Goal: Task Accomplishment & Management: Manage account settings

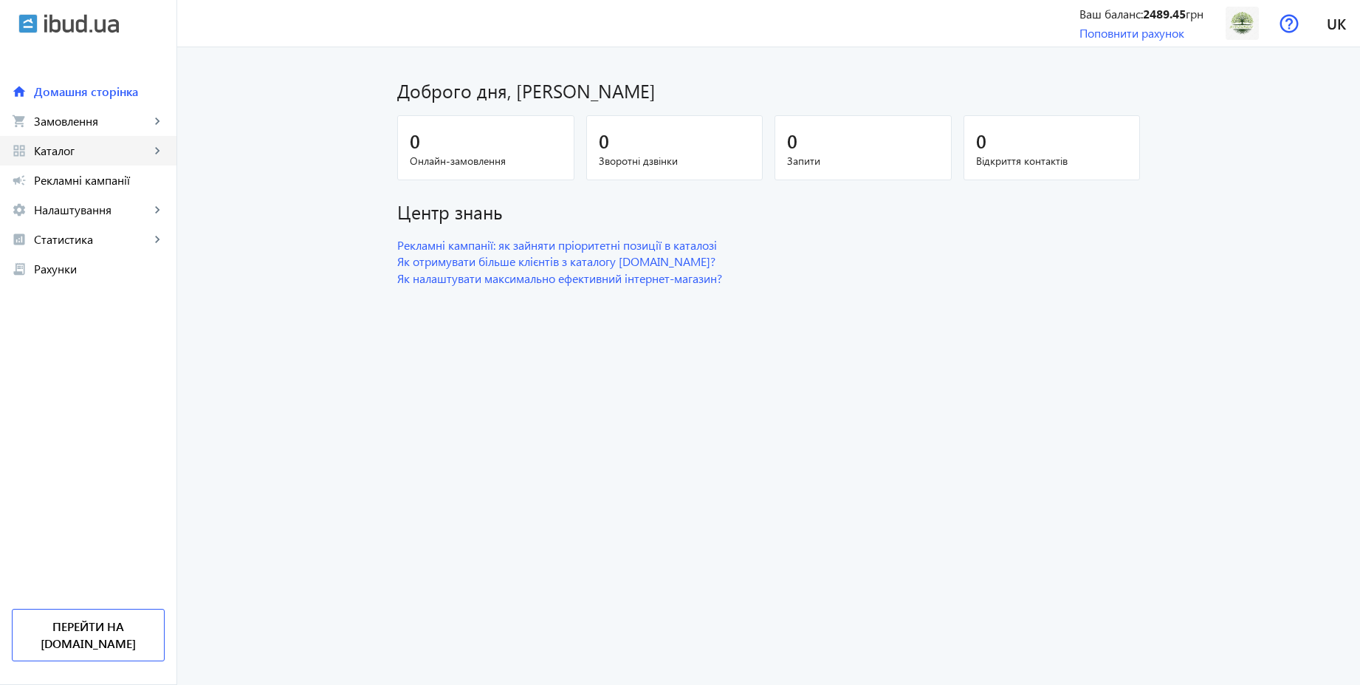
click at [78, 148] on span "Каталог" at bounding box center [92, 150] width 116 height 15
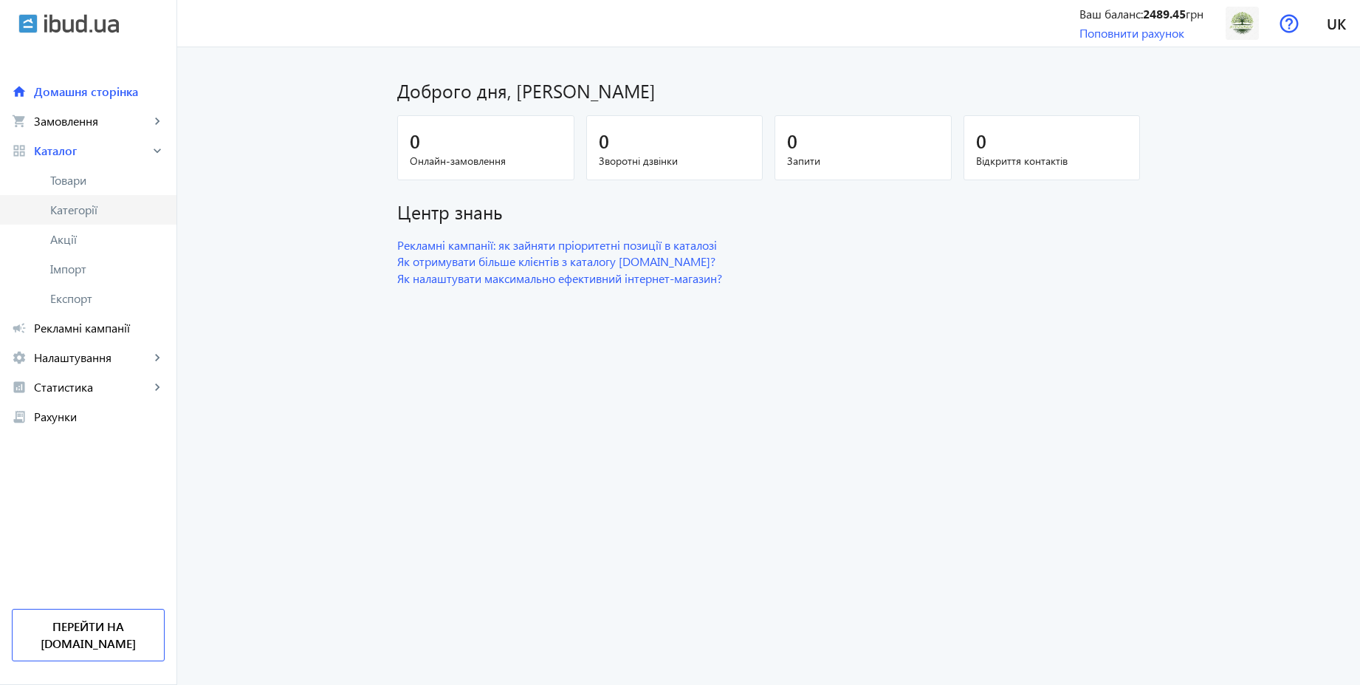
click at [71, 203] on span "Категорії" at bounding box center [107, 209] width 114 height 15
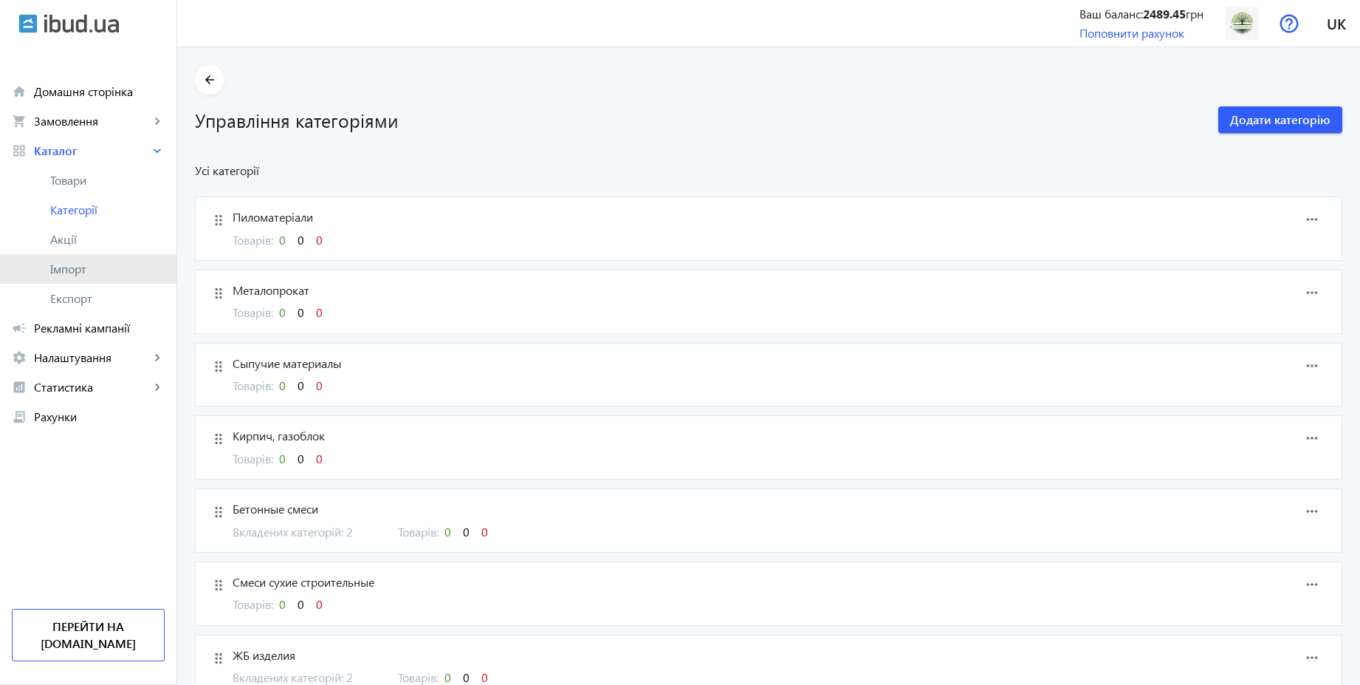
click at [76, 267] on span "Імпорт" at bounding box center [107, 268] width 114 height 15
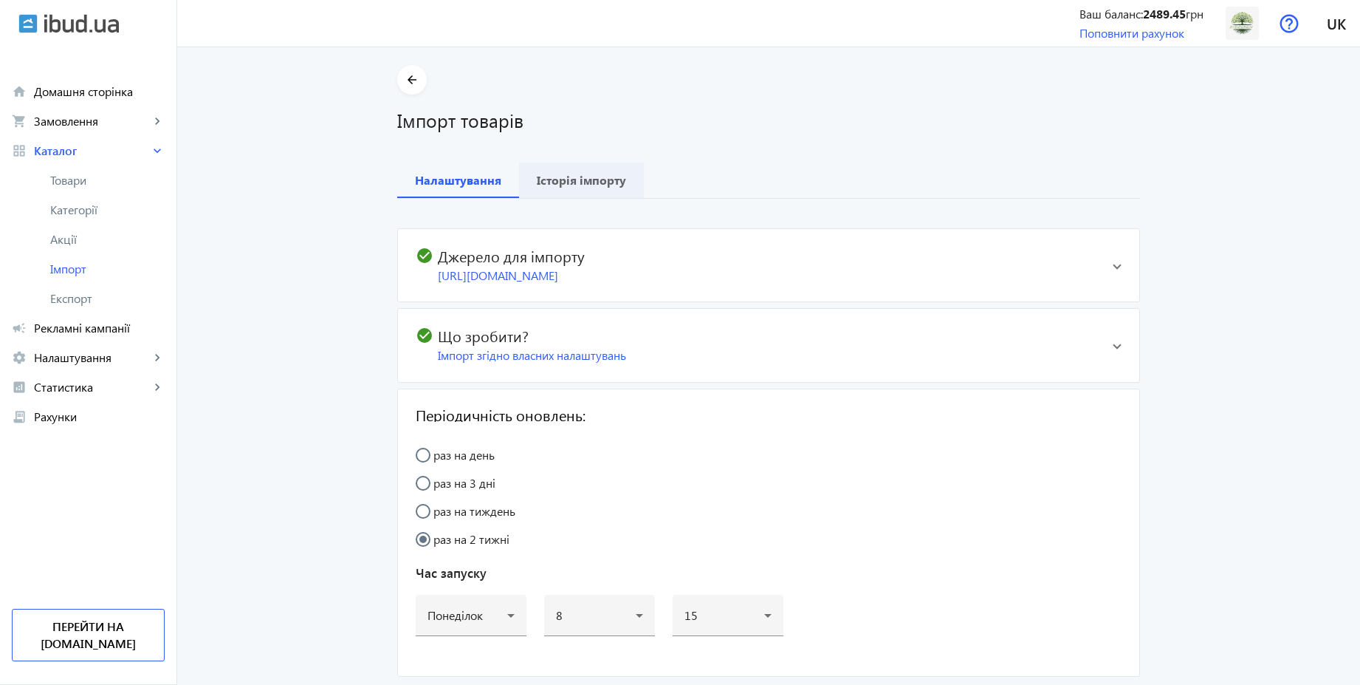
click at [598, 191] on span "Історія імпорту" at bounding box center [581, 179] width 89 height 35
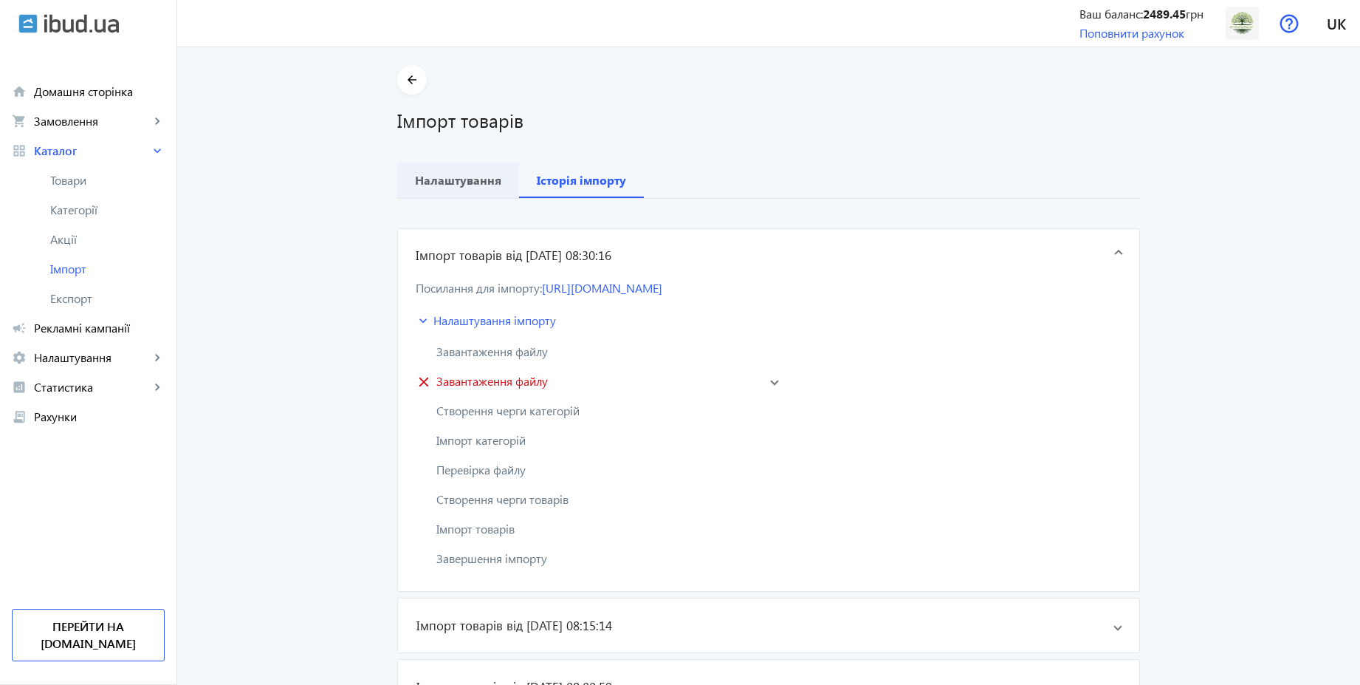
click at [479, 184] on b "Налаштування" at bounding box center [458, 180] width 86 height 12
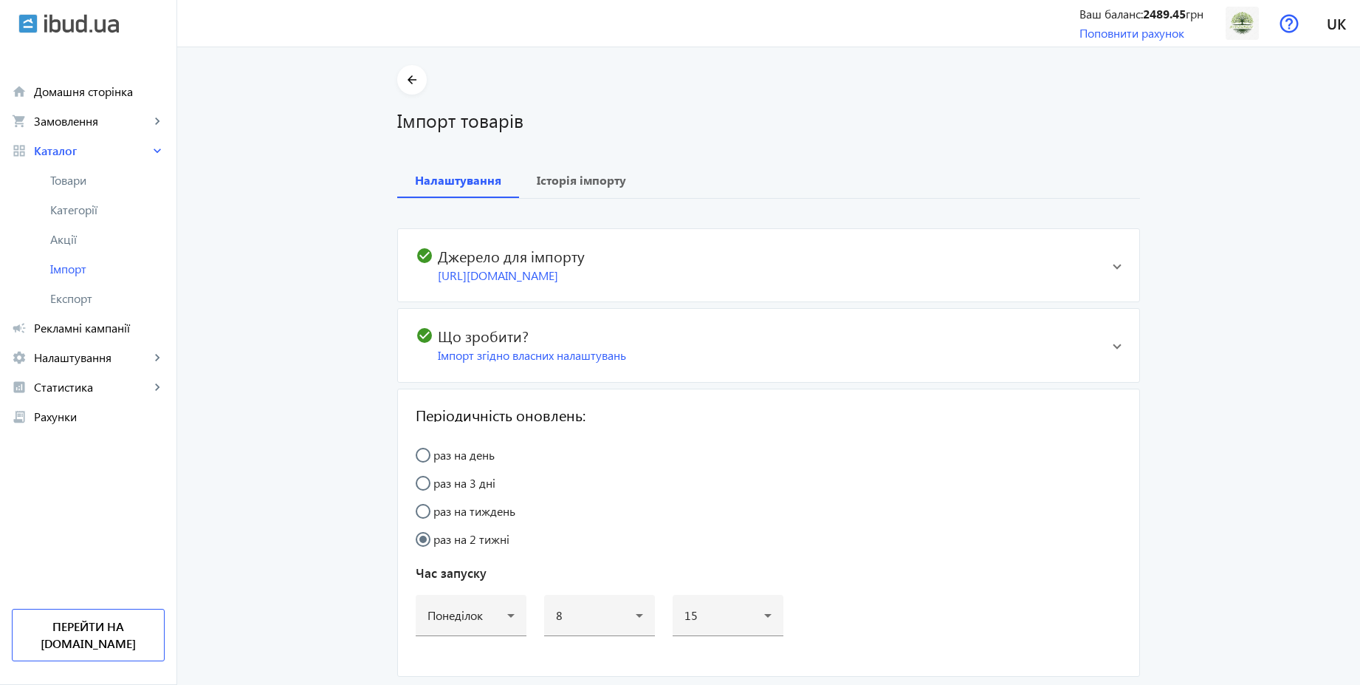
click at [1104, 276] on mat-expansion-panel-header "check_circle Джерело для імпорту https://cs3511846.prom.ua/products_feed.xml?ha…" at bounding box center [768, 265] width 741 height 72
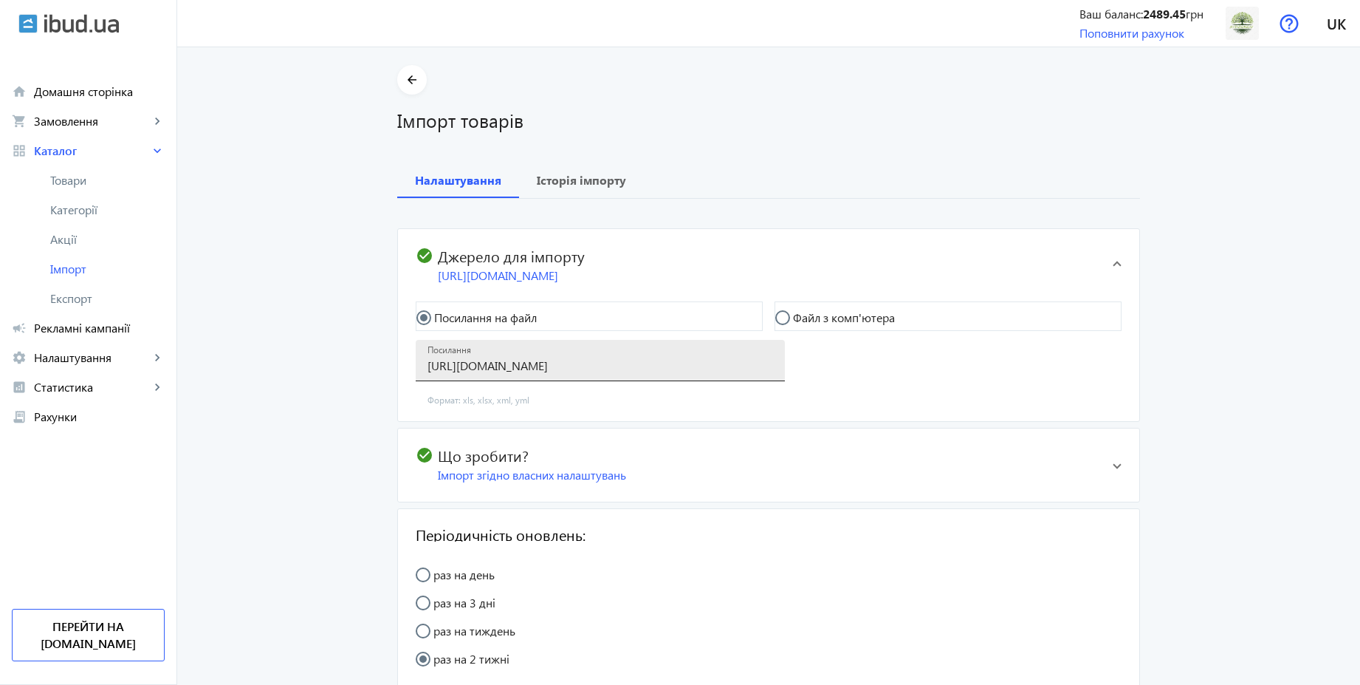
click at [614, 373] on input "https://cs3511846.prom.ua/products_feed.xml?hash_tag=78ea0455a4fe7ceceec398d1f6…" at bounding box center [601, 365] width 346 height 16
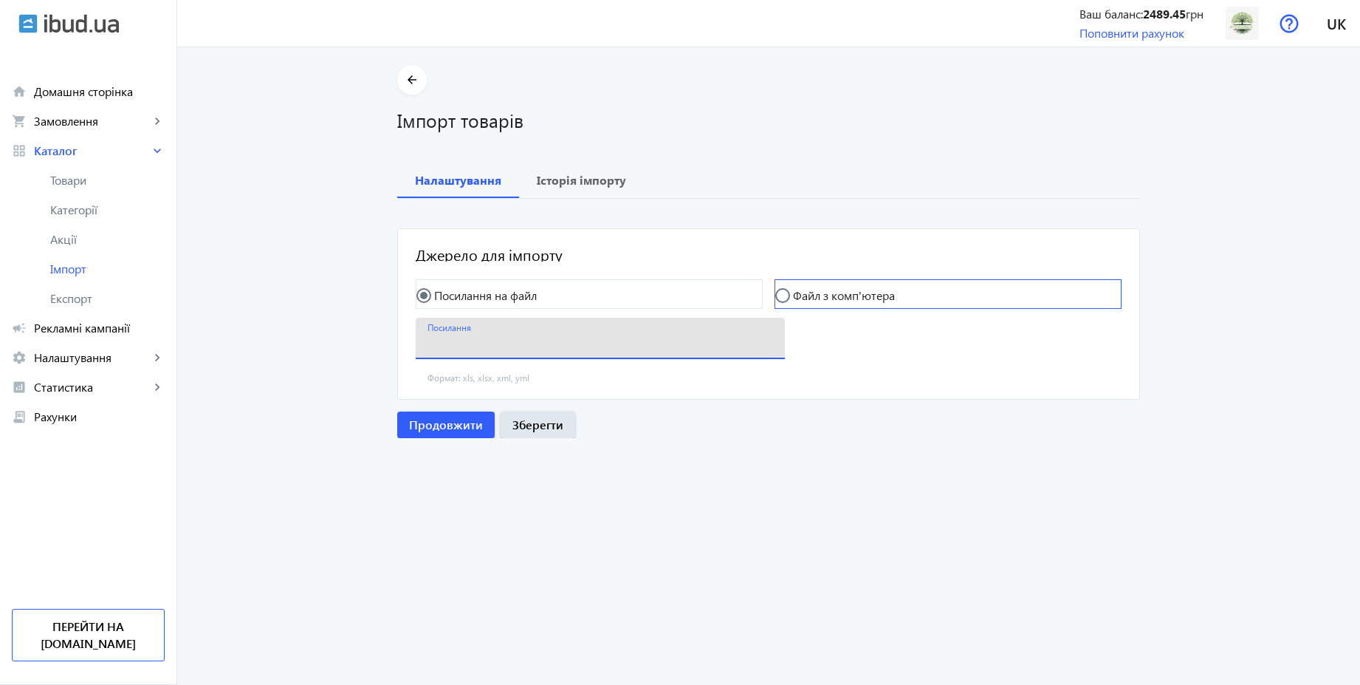
click at [775, 301] on input "Файл з комп'ютера" at bounding box center [790, 303] width 30 height 30
radio input "true"
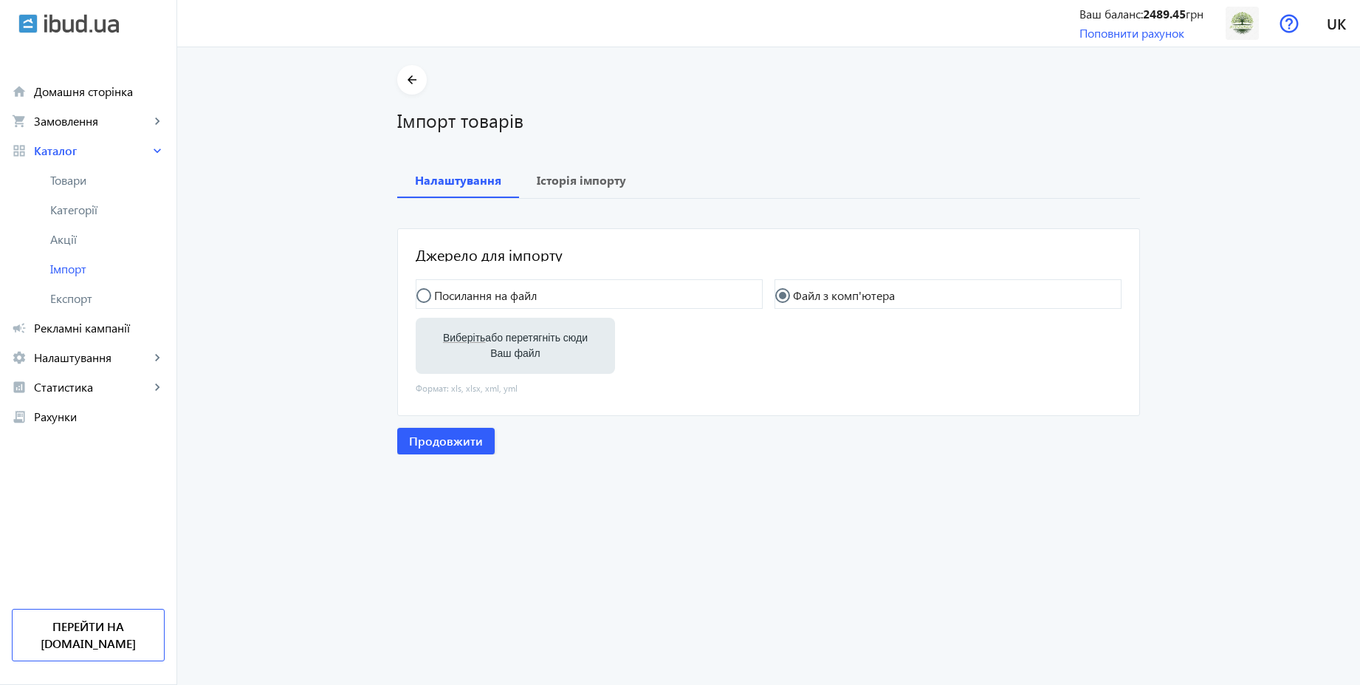
click at [464, 337] on span "Виберіть" at bounding box center [464, 338] width 42 height 12
click at [464, 338] on input "Виберіть або перетягніть сюди Ваш файл" at bounding box center [516, 347] width 176 height 18
type input "C:\fakepath\mega-trans-2-2025-09-26-08-34.xlsx"
click at [469, 447] on span "Продовжити" at bounding box center [446, 441] width 74 height 16
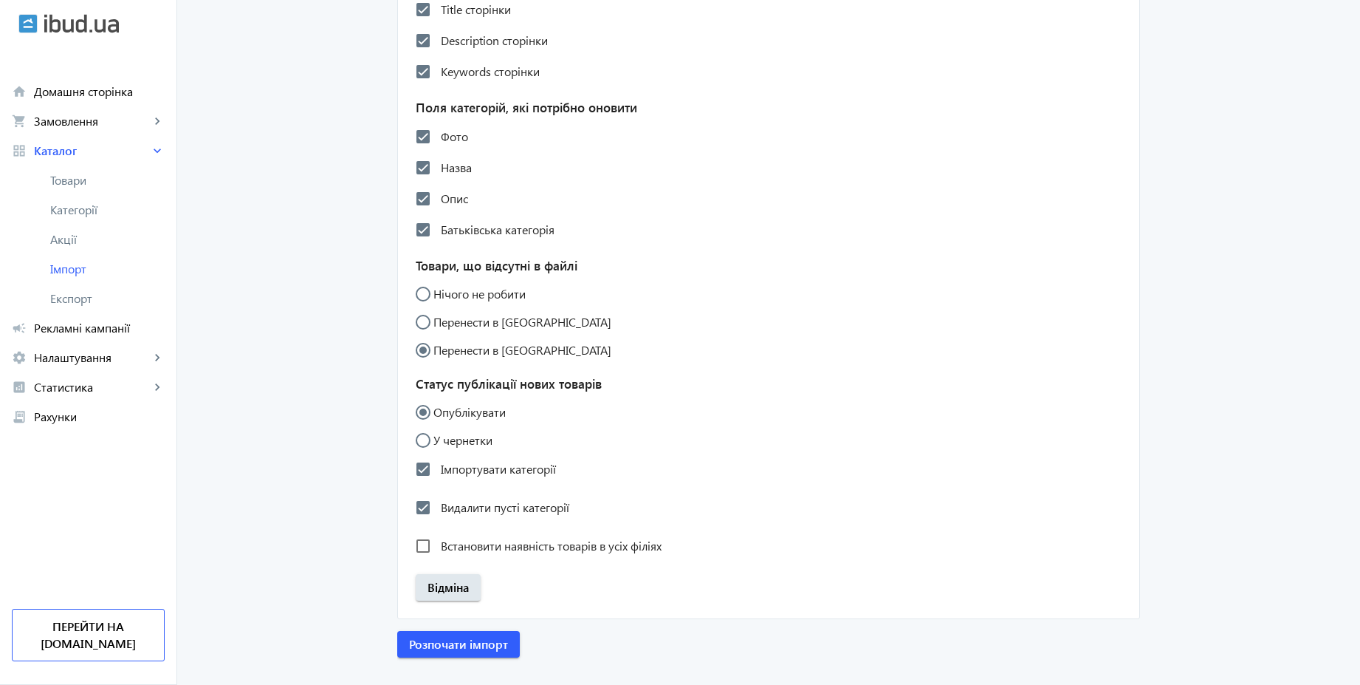
scroll to position [1162, 0]
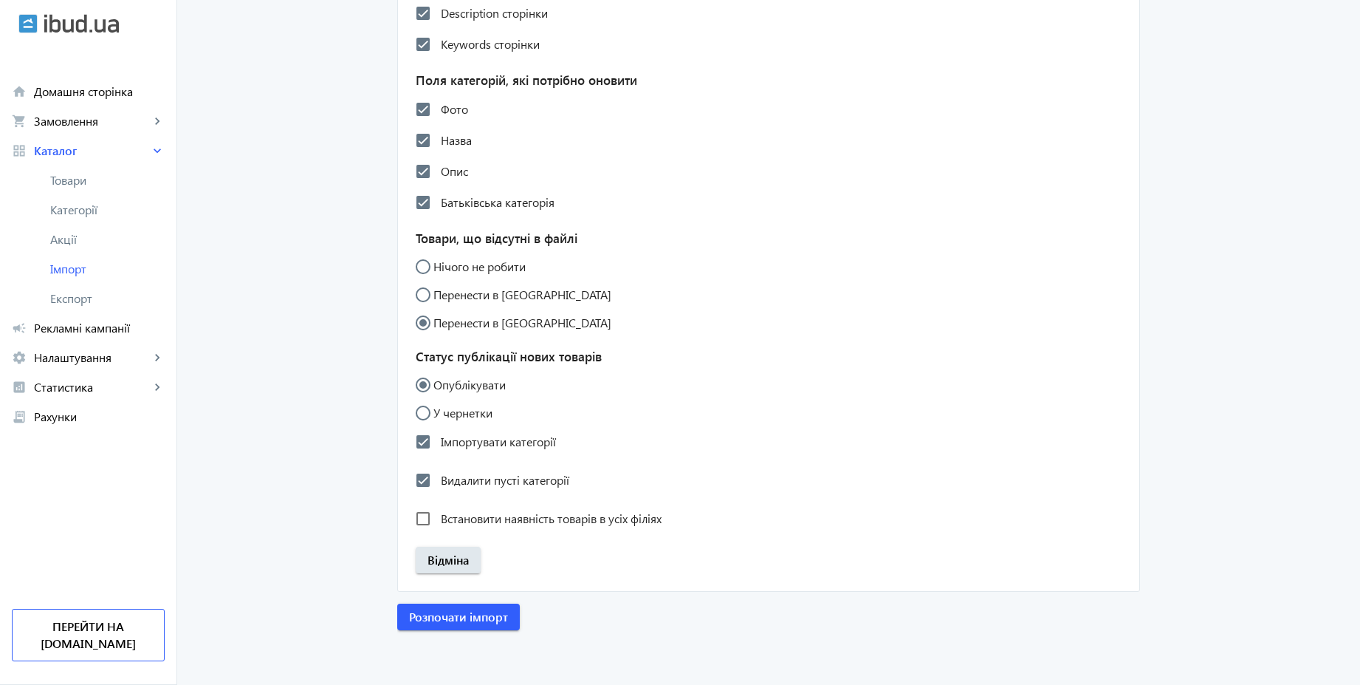
click at [574, 523] on label "Встановити наявність товарів в усіх філіях" at bounding box center [550, 518] width 224 height 12
click at [438, 523] on input "Встановити наявність товарів в усіх філіях" at bounding box center [423, 519] width 30 height 30
checkbox input "true"
click at [486, 617] on span "Розпочати імпорт" at bounding box center [458, 616] width 99 height 16
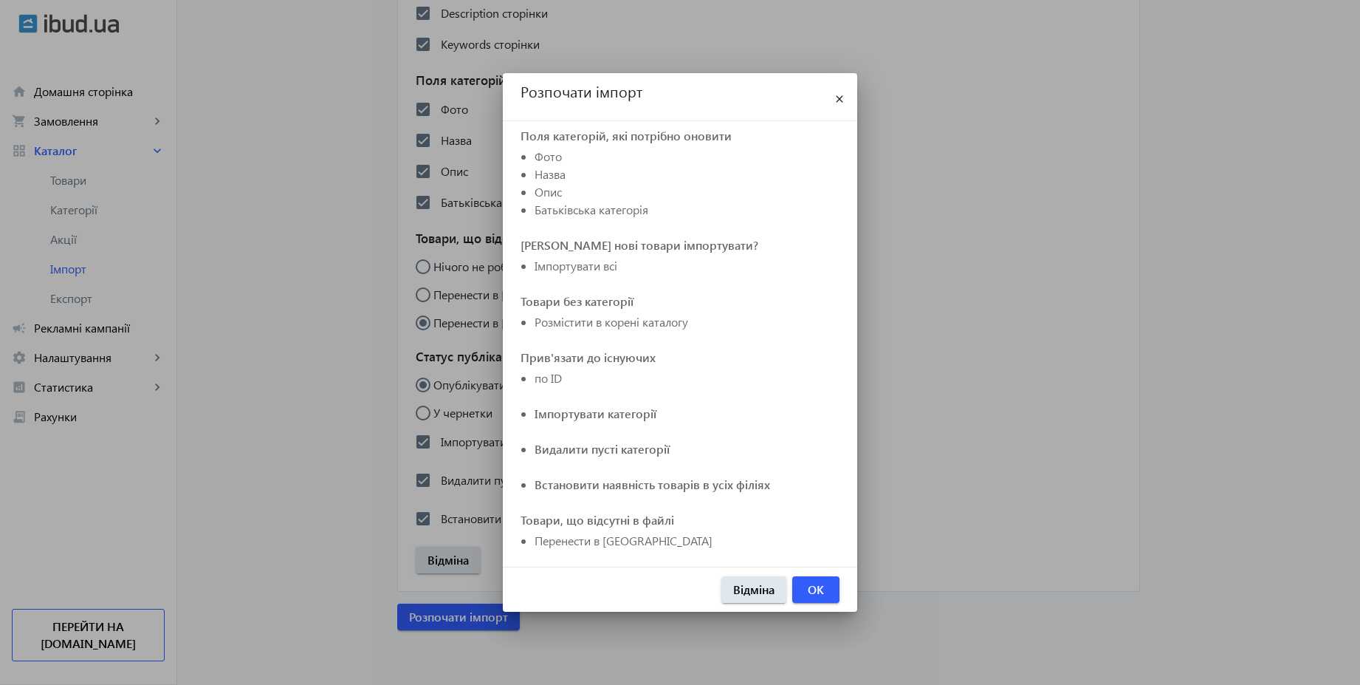
scroll to position [379, 0]
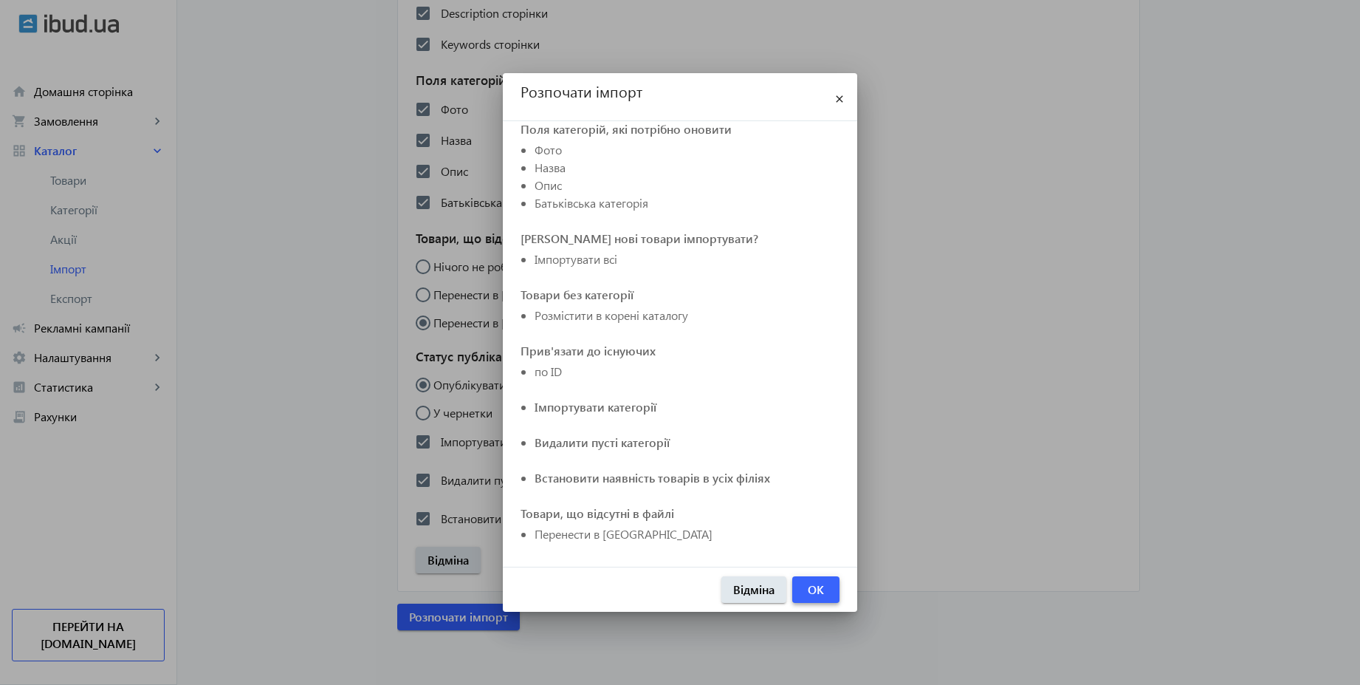
click at [823, 590] on span "OK" at bounding box center [816, 589] width 16 height 16
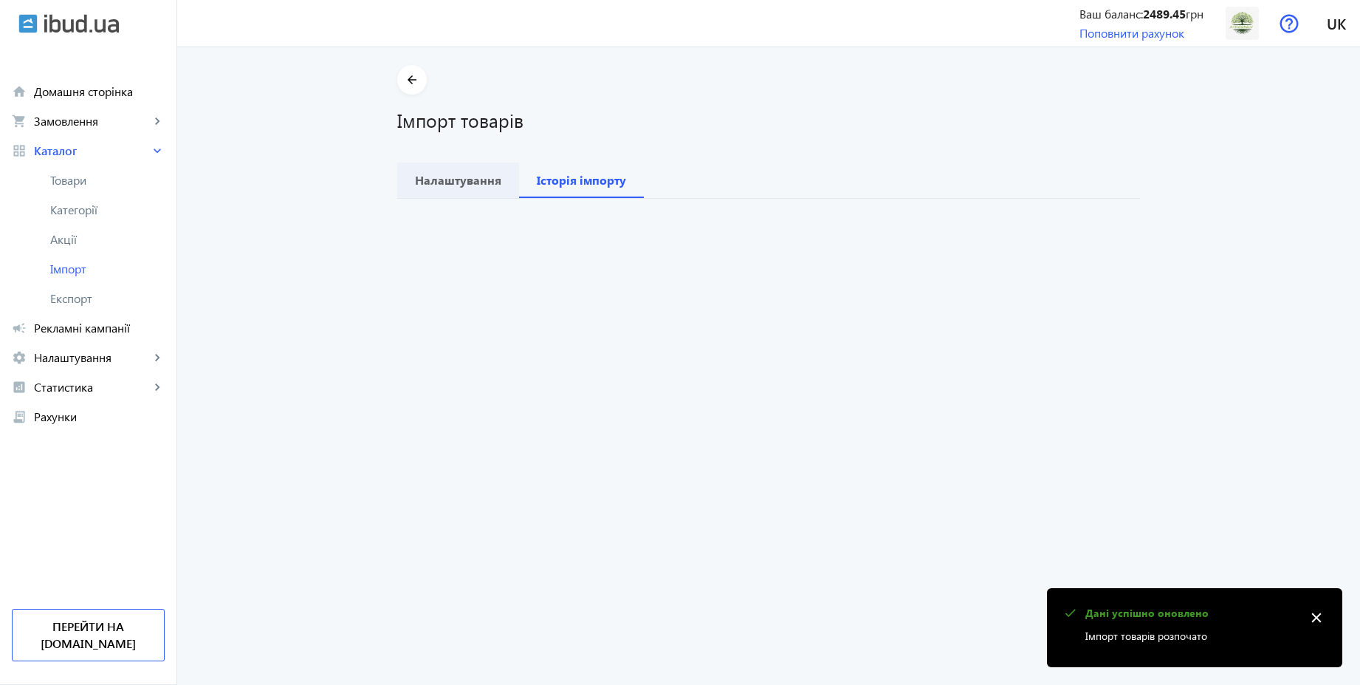
scroll to position [0, 0]
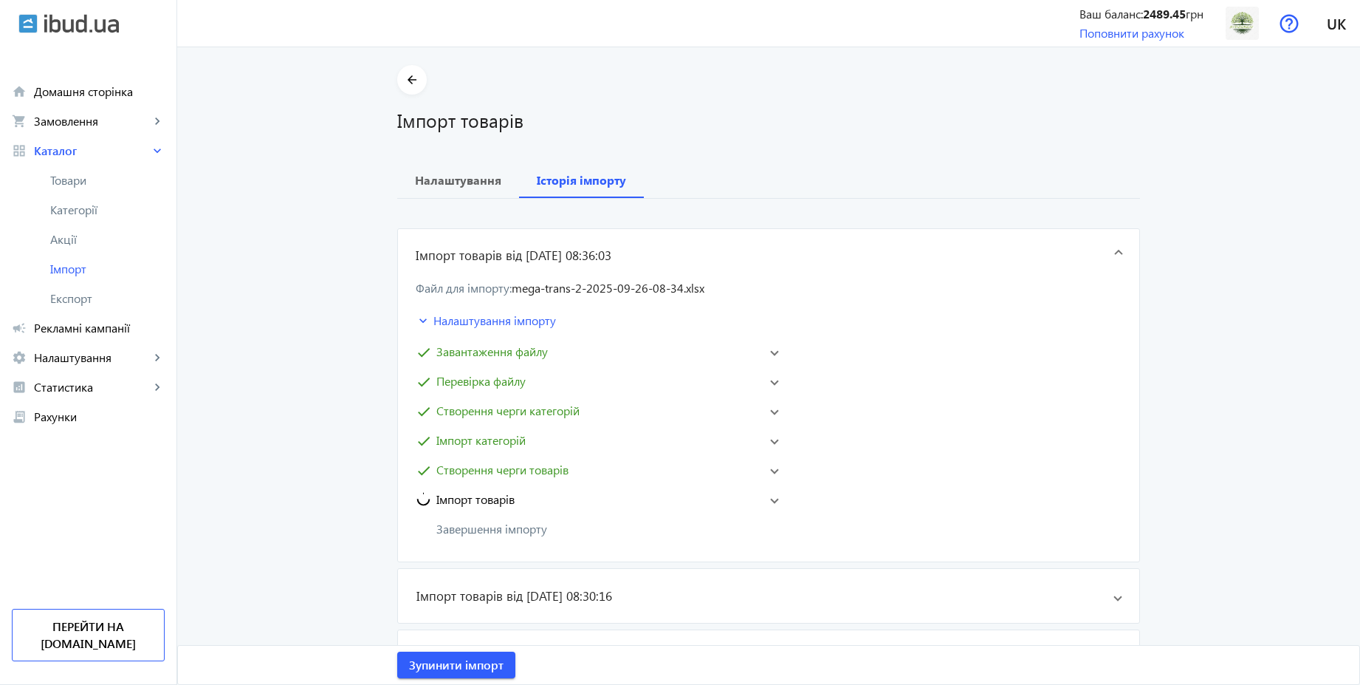
click at [518, 492] on mat-panel-title "Імпорт товарів" at bounding box center [587, 499] width 343 height 18
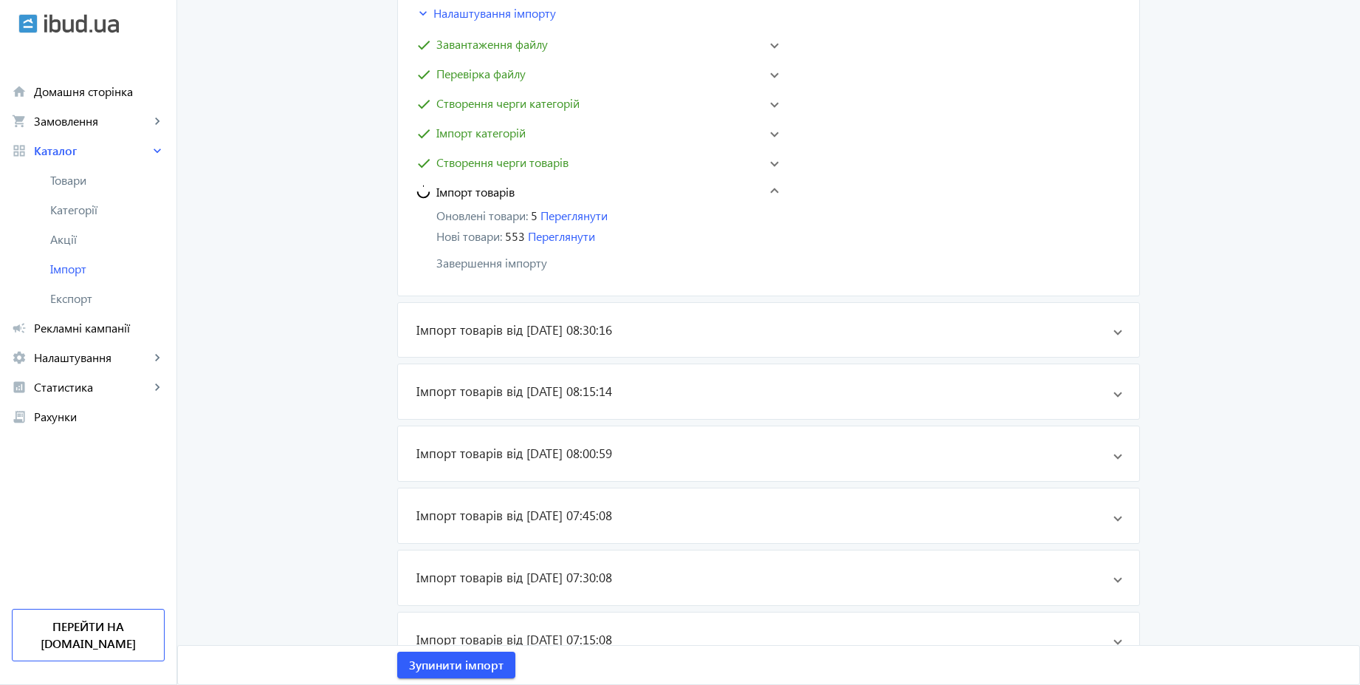
scroll to position [354, 0]
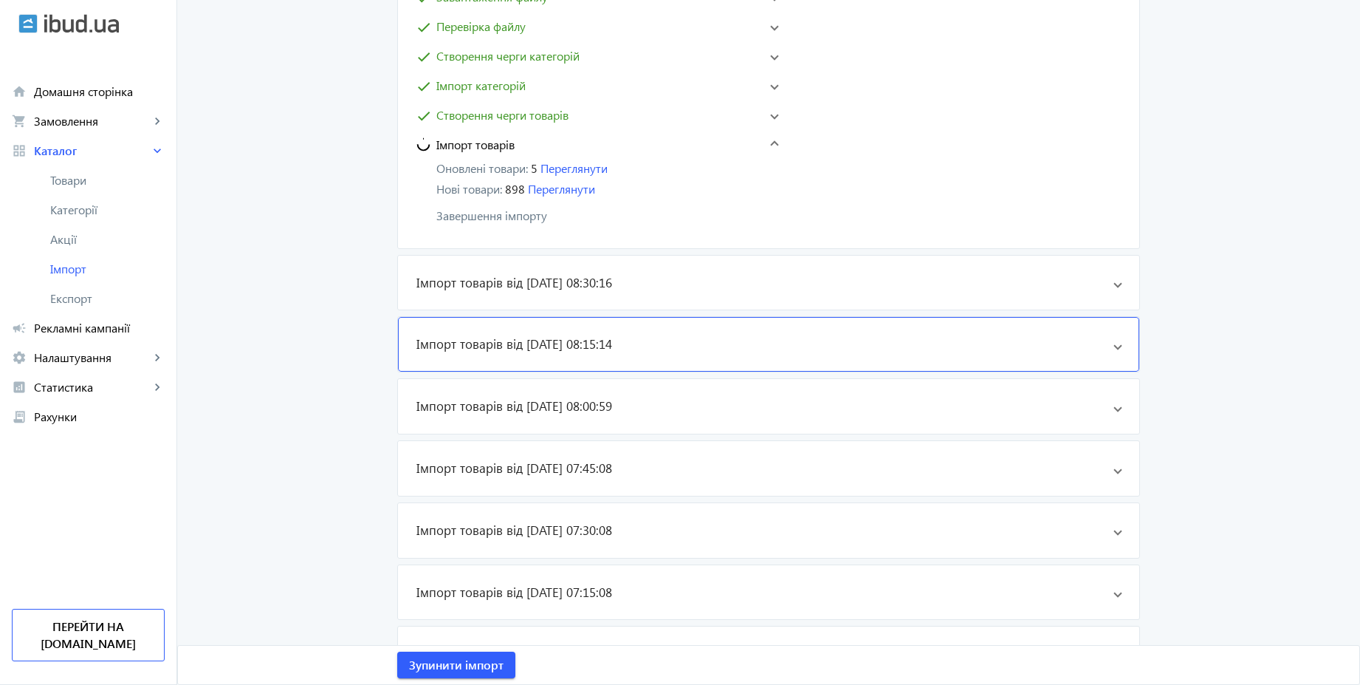
click at [593, 343] on h3 "Імпорт товарів від 26.09.2025 08:15:14" at bounding box center [514, 344] width 196 height 18
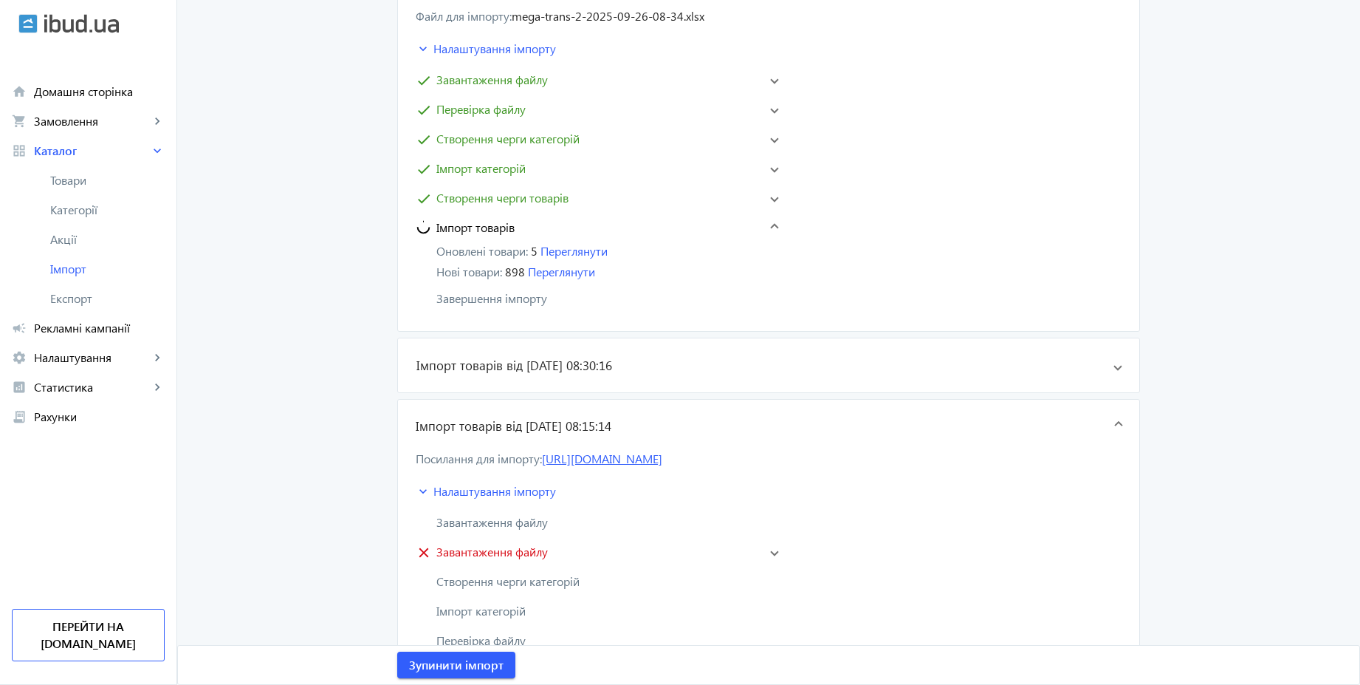
scroll to position [177, 0]
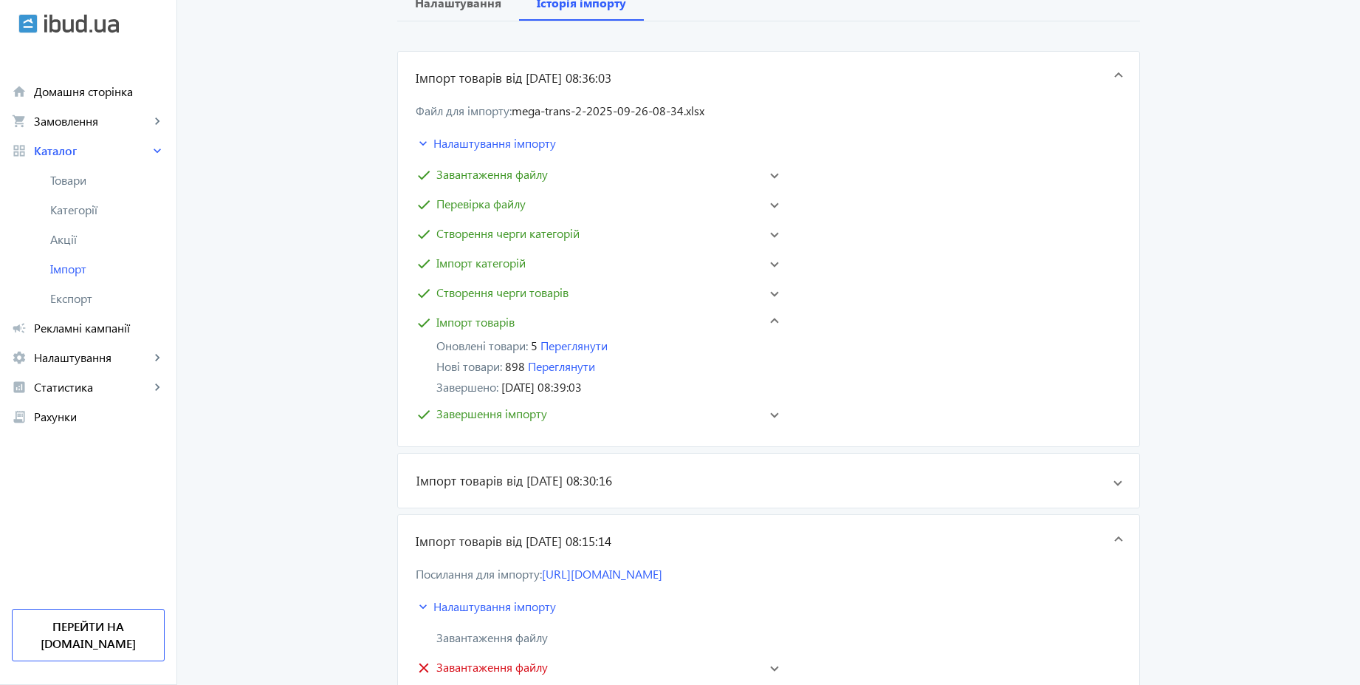
click at [561, 413] on mat-panel-title "check Завершення імпорту" at bounding box center [587, 414] width 343 height 18
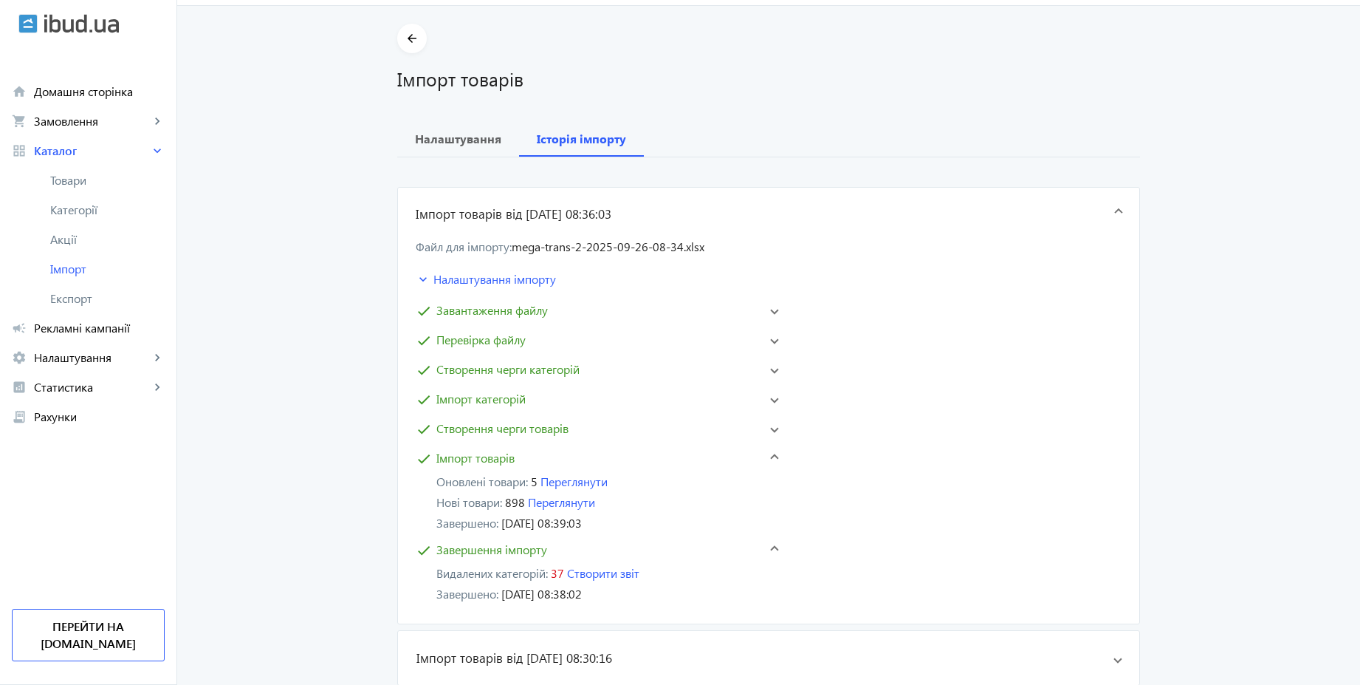
scroll to position [0, 0]
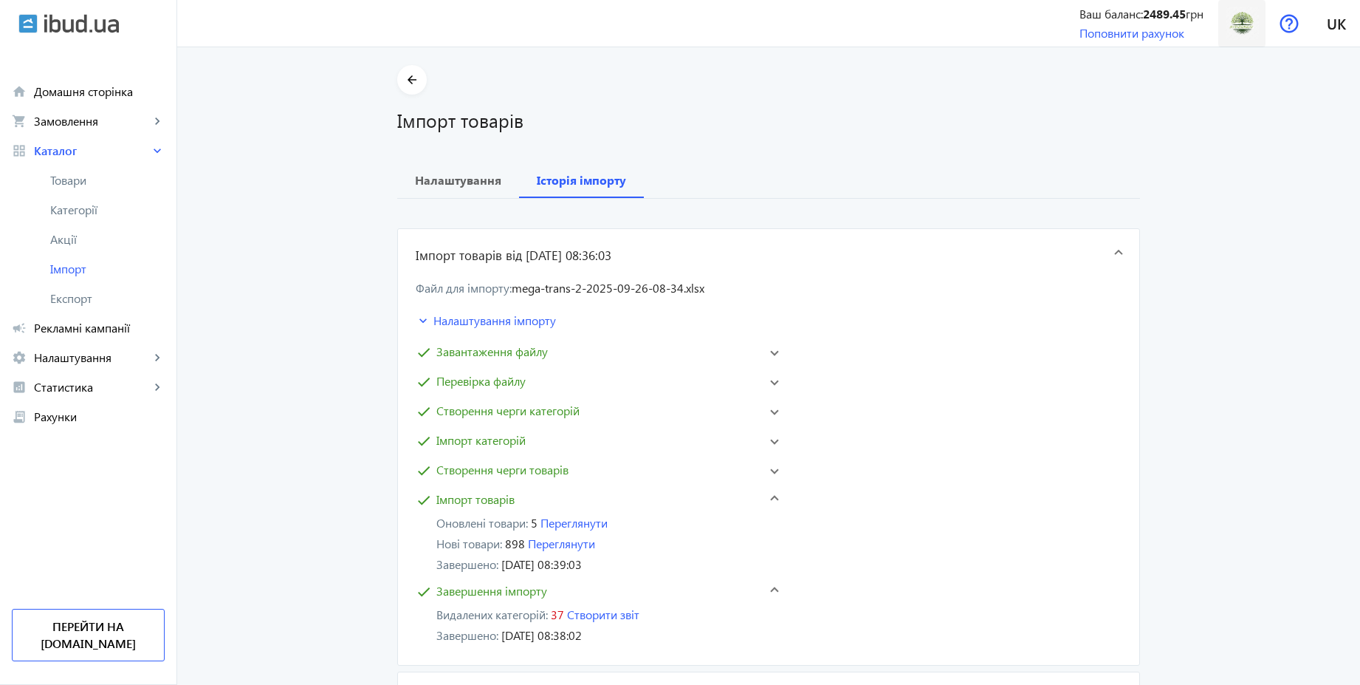
click at [1247, 20] on img at bounding box center [1242, 23] width 33 height 33
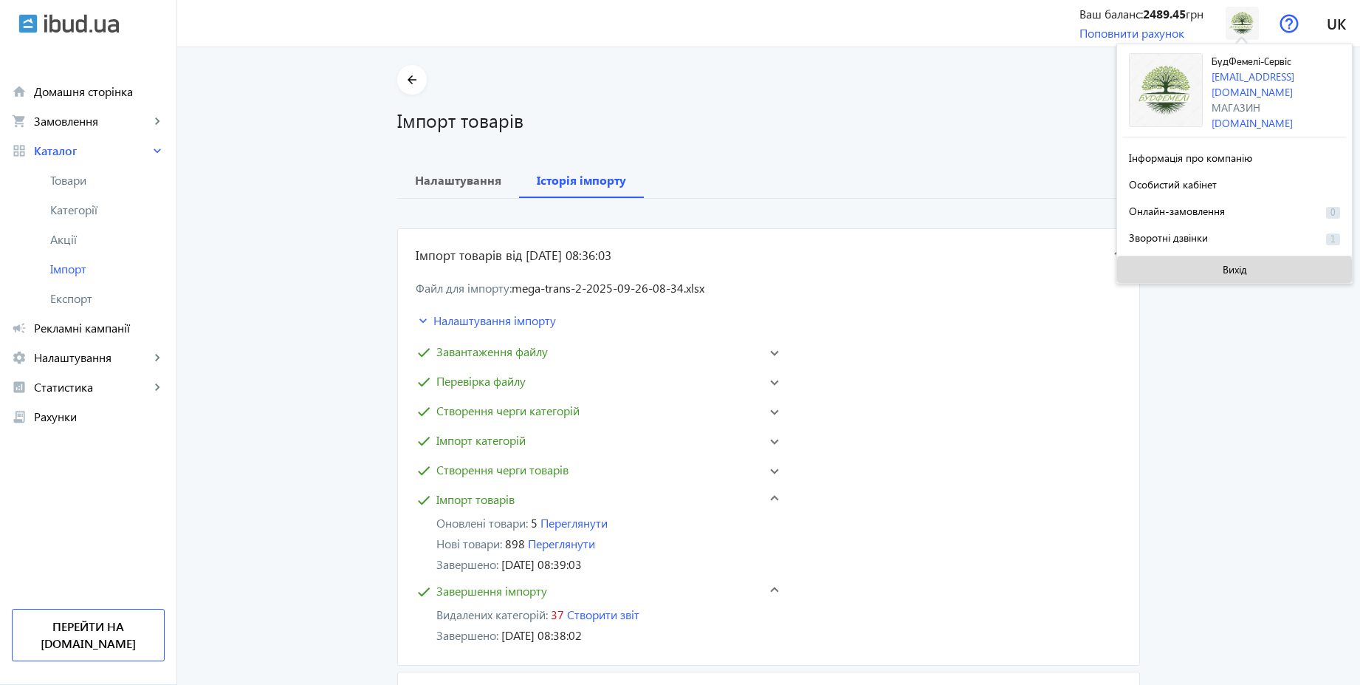
click at [1227, 264] on span "Вихід" at bounding box center [1235, 270] width 24 height 12
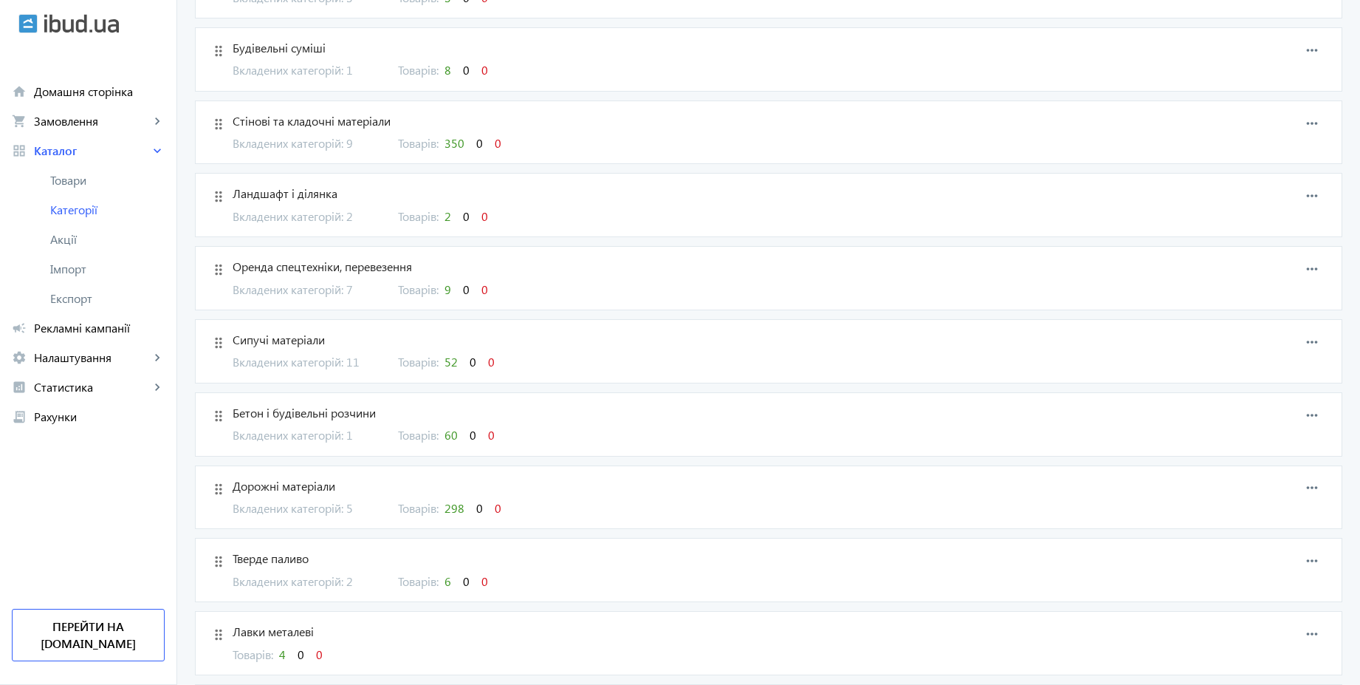
scroll to position [266, 0]
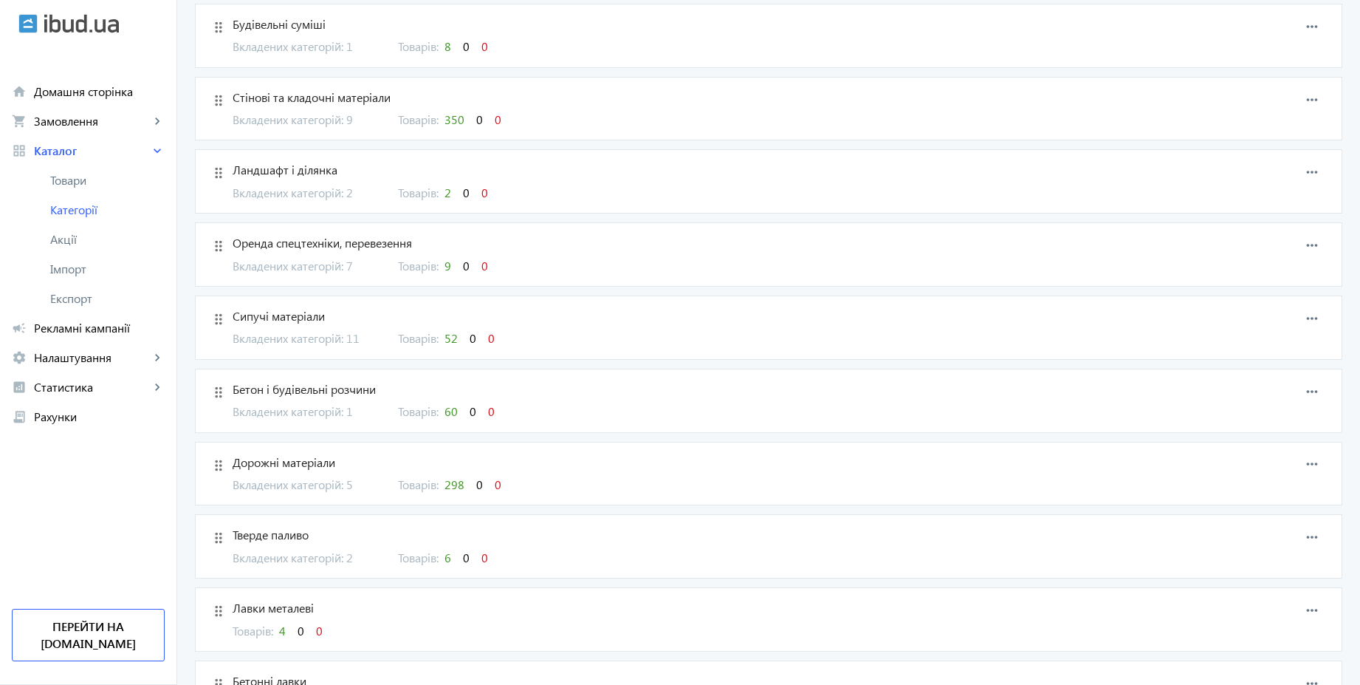
click at [325, 471] on div "Дорожні матеріали Вкладених категорій: 5 Товарів: 298 0 0" at bounding box center [679, 473] width 898 height 39
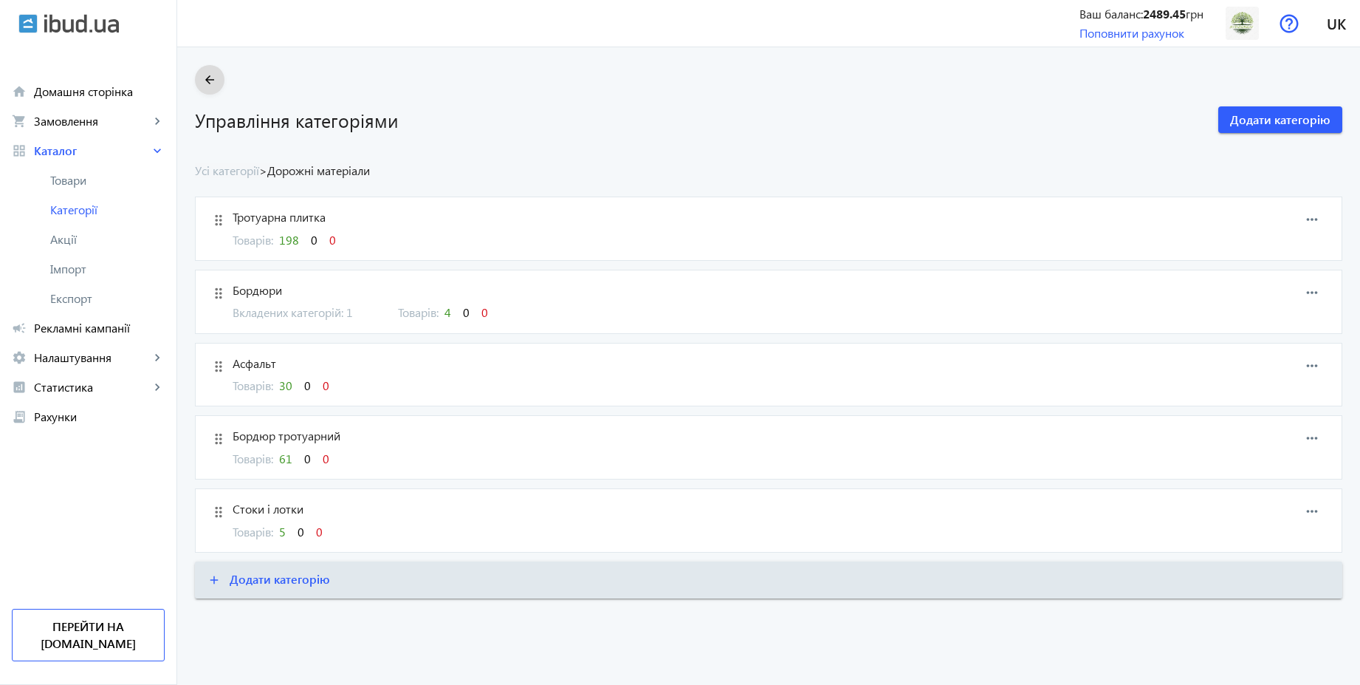
click at [207, 83] on mat-icon "arrow_back" at bounding box center [210, 80] width 18 height 18
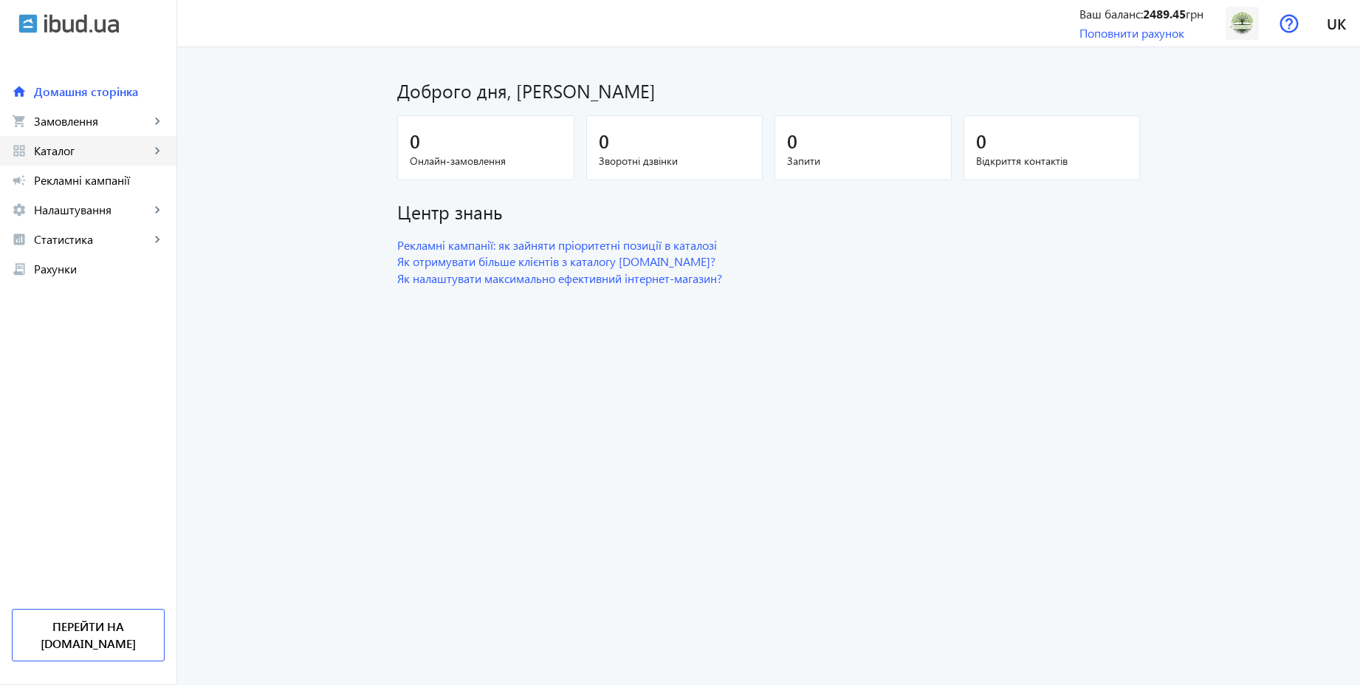
click at [78, 155] on span "Каталог" at bounding box center [92, 150] width 116 height 15
